Goal: Information Seeking & Learning: Learn about a topic

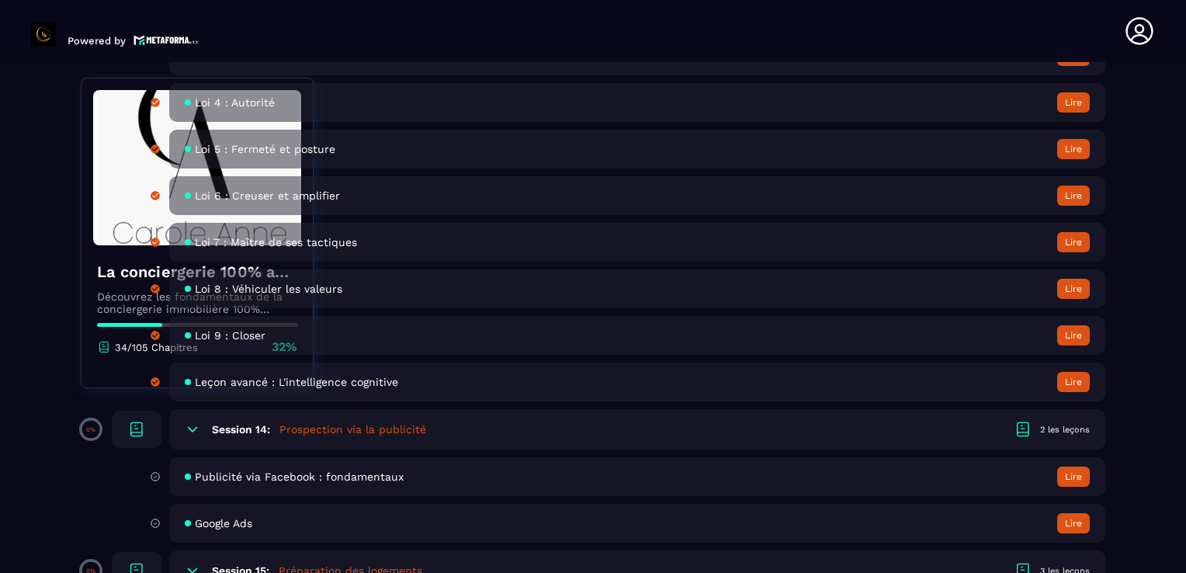
scroll to position [2731, 0]
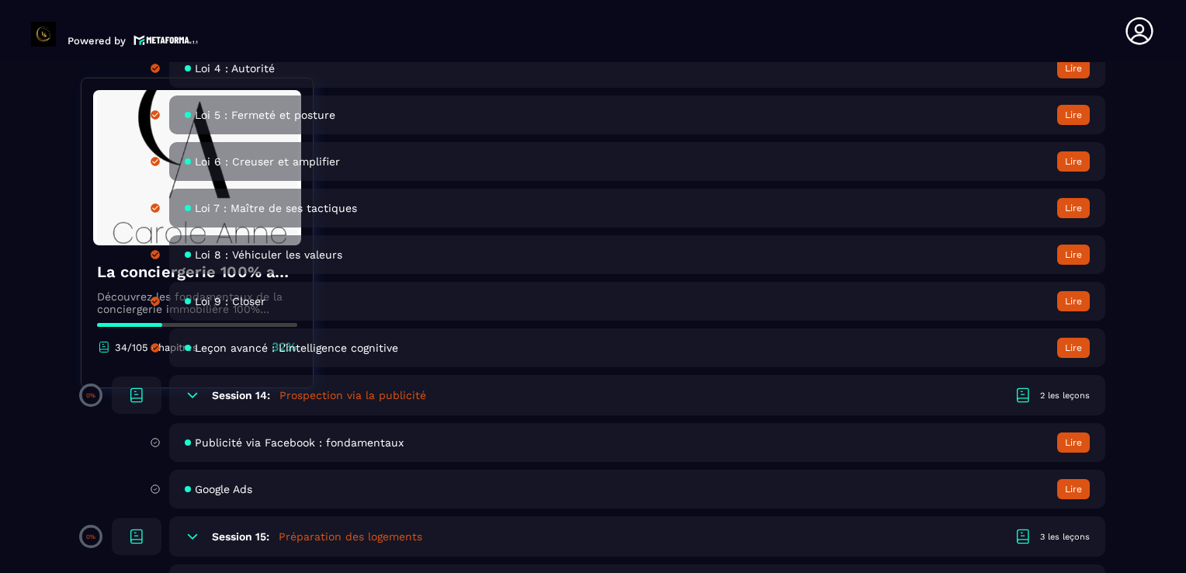
click at [345, 448] on span "Publicité via Facebook : fondamentaux" at bounding box center [299, 442] width 209 height 12
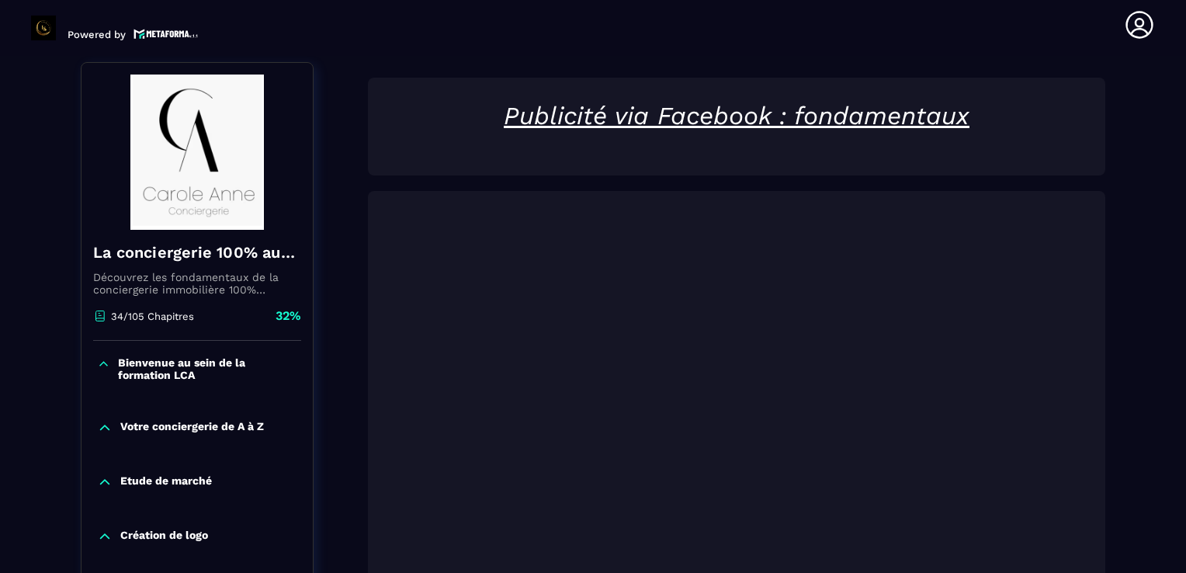
scroll to position [161, 0]
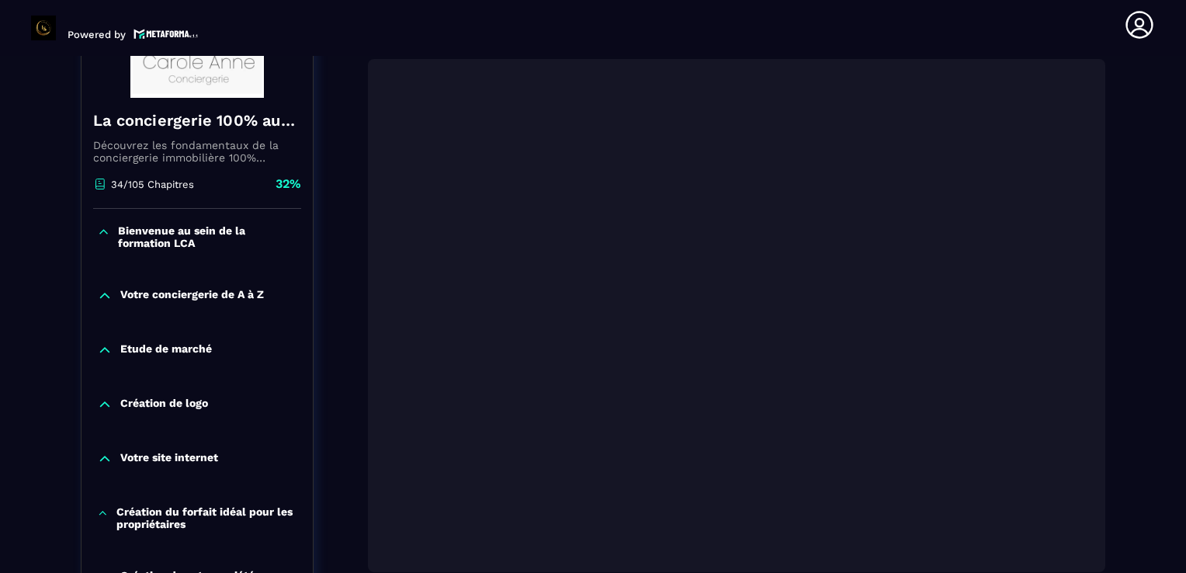
scroll to position [317, 0]
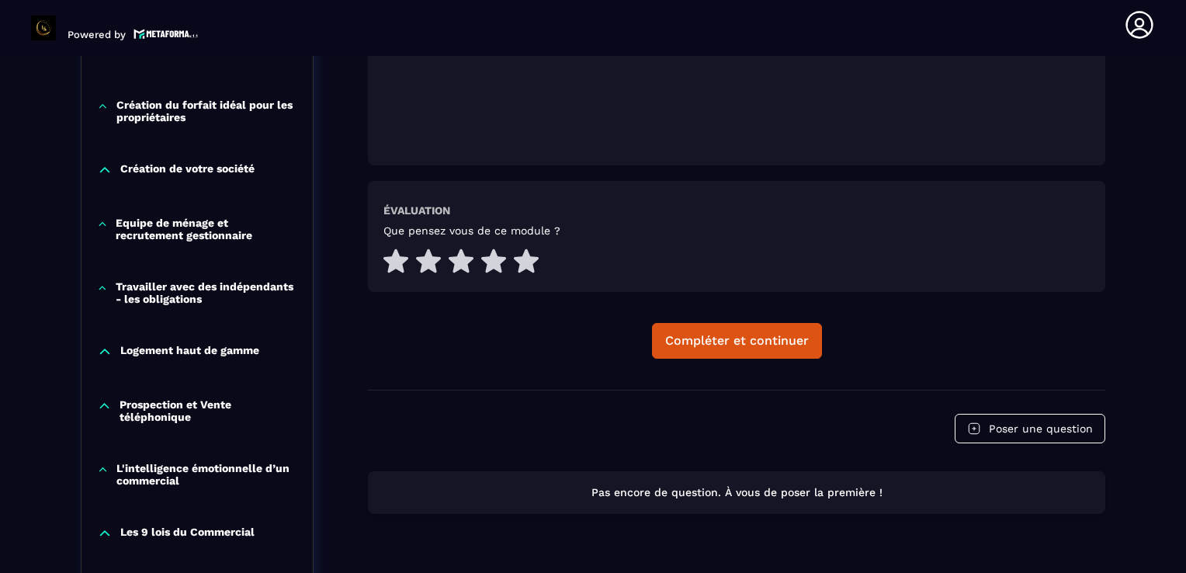
scroll to position [720, 0]
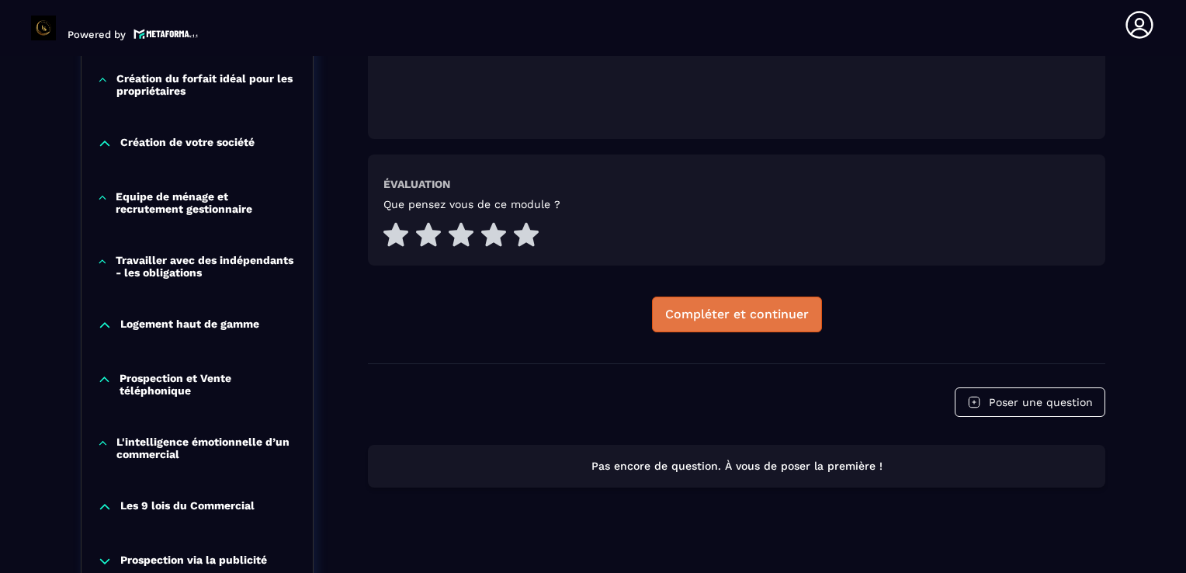
click at [748, 307] on div "Compléter et continuer" at bounding box center [737, 314] width 144 height 16
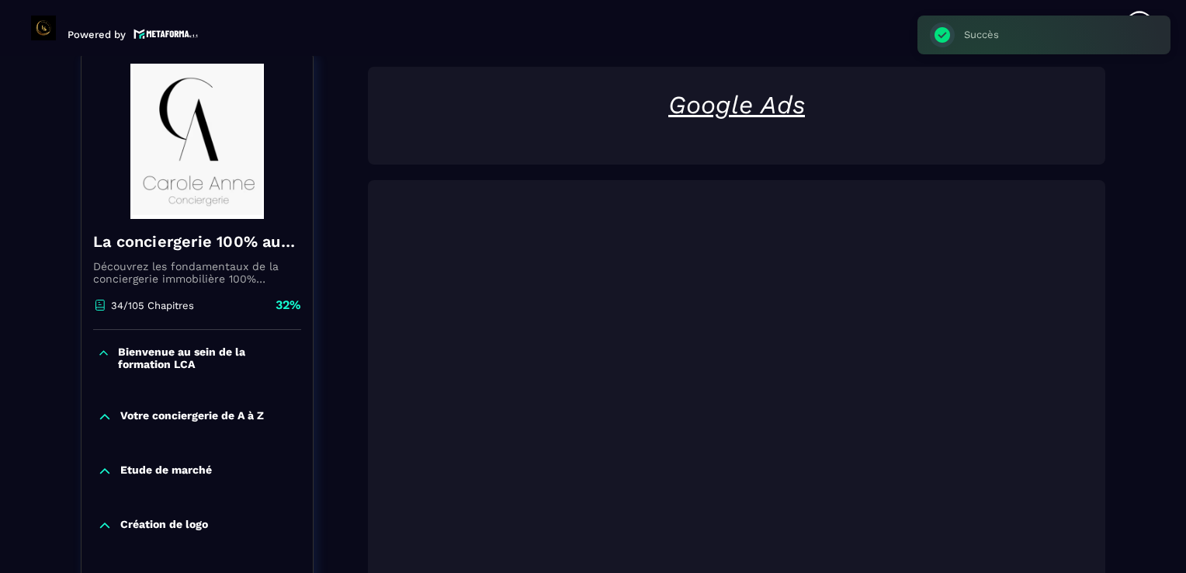
scroll to position [161, 0]
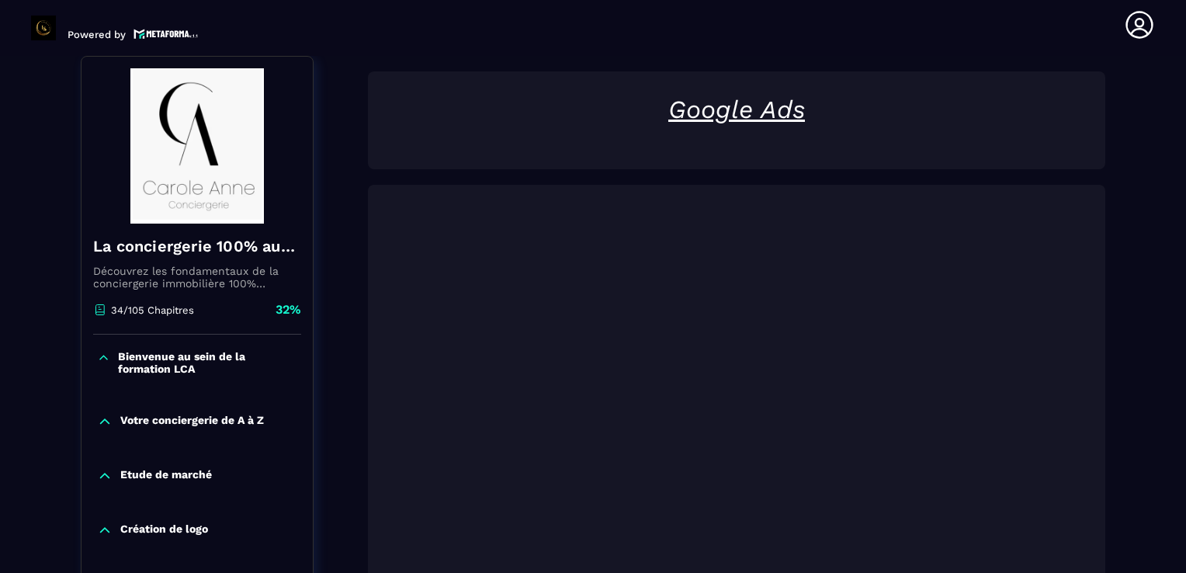
click at [409, 129] on p at bounding box center [736, 131] width 706 height 15
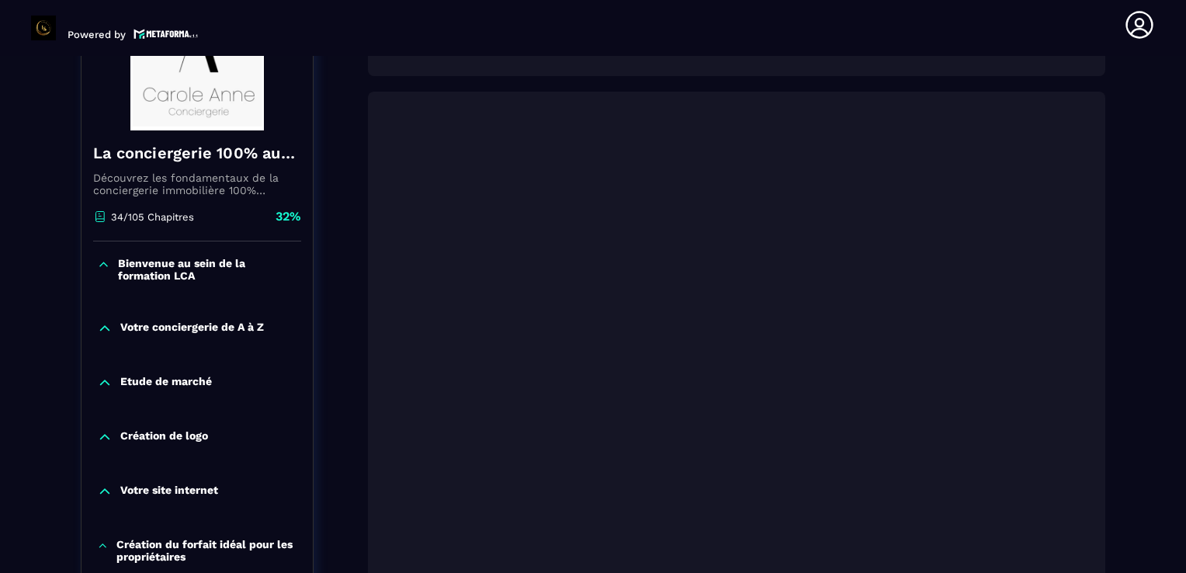
scroll to position [286, 0]
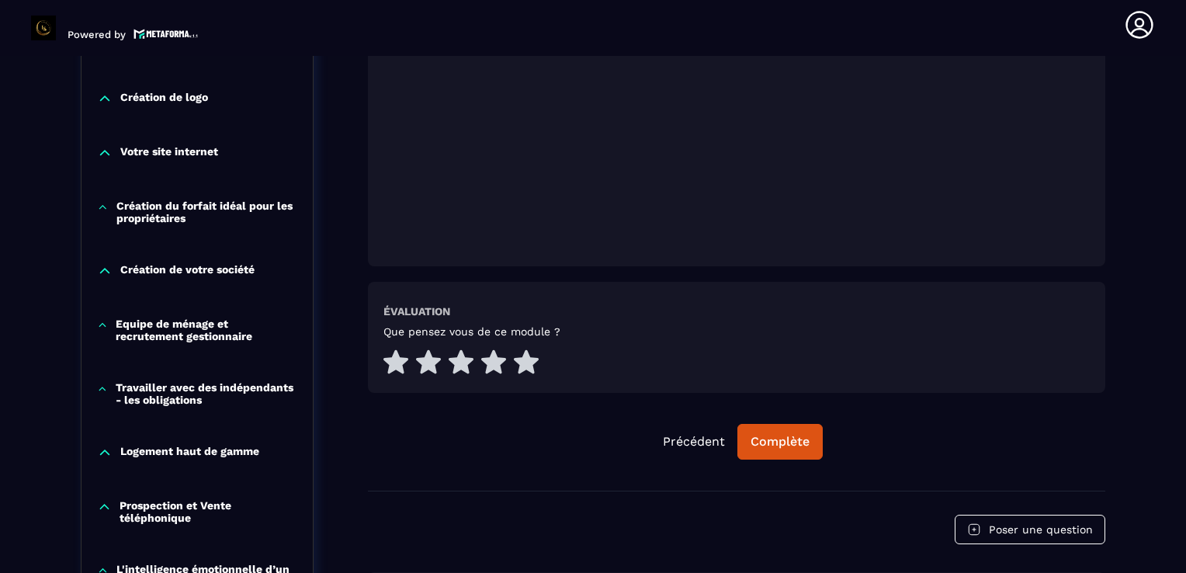
scroll to position [596, 0]
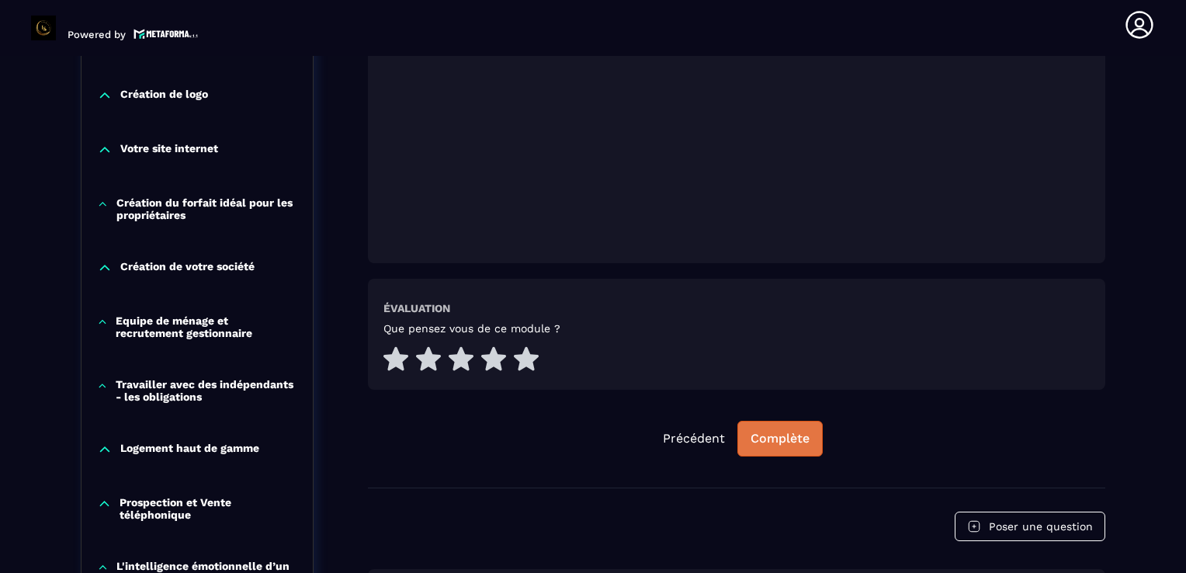
click at [790, 436] on div "Complète" at bounding box center [779, 439] width 59 height 16
click at [345, 451] on div "La conciergerie 100% automatisée Découvrez les fondamentaux de la conciergerie …" at bounding box center [593, 583] width 1024 height 1924
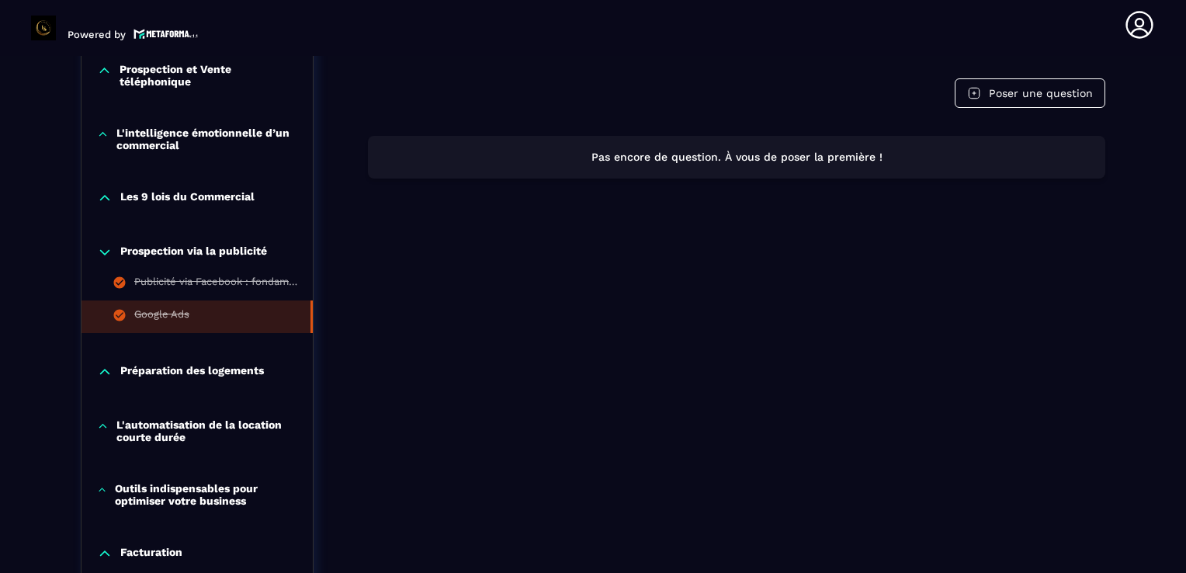
scroll to position [1124, 0]
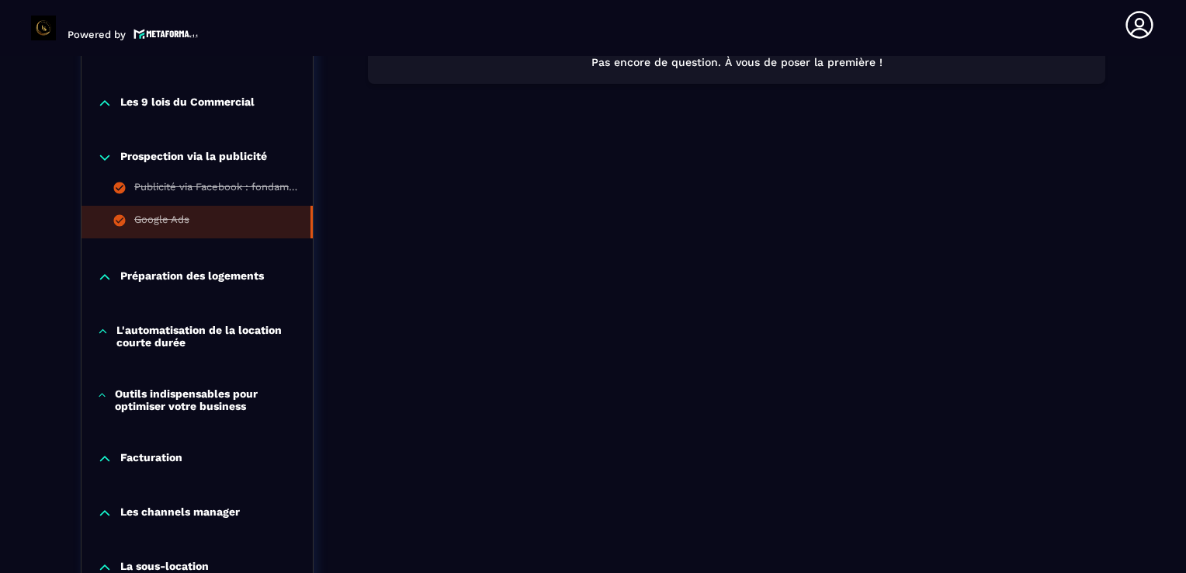
click at [194, 275] on p "Préparation des logements" at bounding box center [192, 277] width 144 height 16
